Goal: Find specific fact: Find specific fact

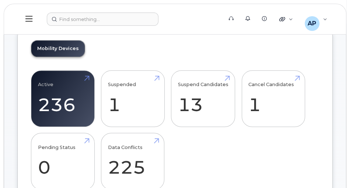
scroll to position [168, 0]
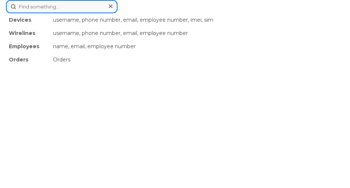
click at [100, 13] on div "Devices username, phone number, email, employee number, imei, sim Wirelines use…" at bounding box center [175, 6] width 338 height 13
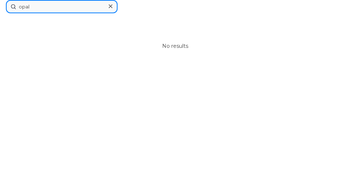
click at [48, 6] on input "opal" at bounding box center [62, 6] width 112 height 13
drag, startPoint x: 43, startPoint y: 8, endPoint x: -17, endPoint y: 4, distance: 60.9
paste input "5062271436"
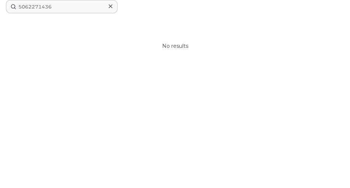
click at [95, 39] on div "No results" at bounding box center [175, 46] width 338 height 66
click at [128, 85] on div "5062271436 No results" at bounding box center [175, 94] width 350 height 188
click at [285, 107] on div "5062271436 No results" at bounding box center [175, 94] width 350 height 188
click at [60, 42] on div "No results" at bounding box center [175, 46] width 338 height 66
click at [241, 143] on div "5062271436 No results" at bounding box center [175, 94] width 350 height 188
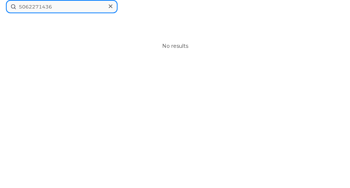
drag, startPoint x: 59, startPoint y: 8, endPoint x: -27, endPoint y: 4, distance: 85.8
paste input "-227-"
type input "[PHONE_NUMBER]"
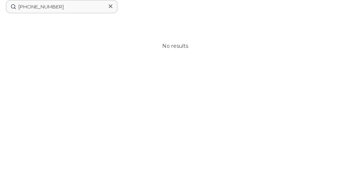
click at [270, 40] on div "No results" at bounding box center [175, 46] width 338 height 66
